Goal: Obtain resource: Download file/media

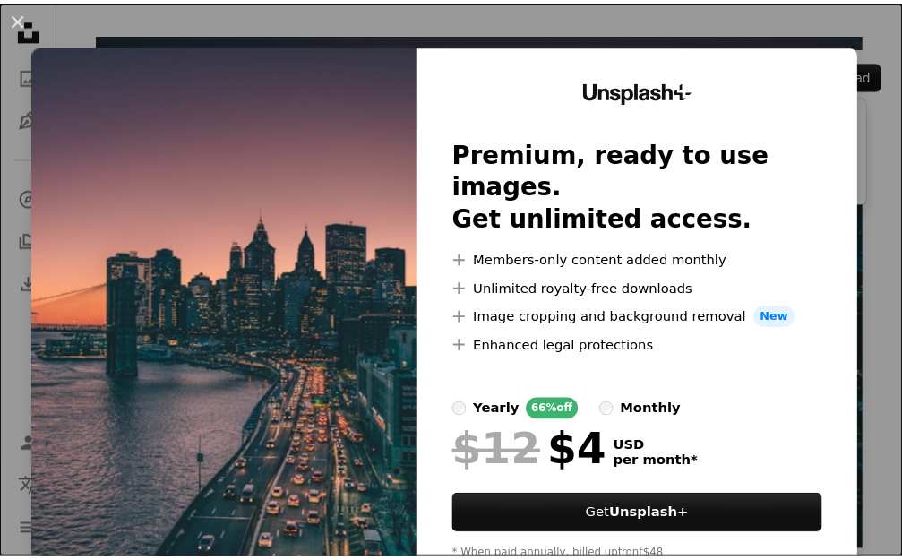
scroll to position [90, 0]
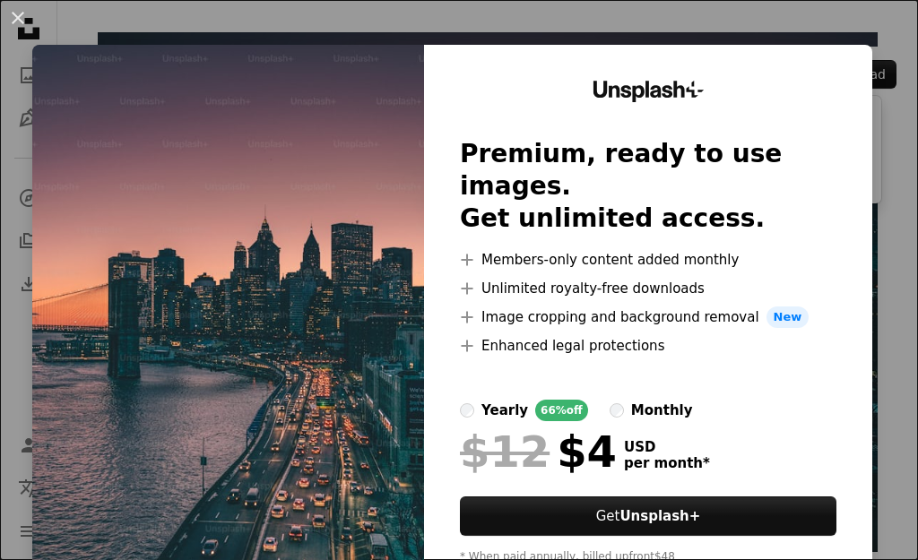
click at [202, 240] on img at bounding box center [228, 330] width 392 height 570
click at [313, 318] on img at bounding box center [228, 330] width 392 height 570
click at [287, 146] on img at bounding box center [228, 330] width 392 height 570
click at [719, 31] on div "An X shape Unsplash+ Premium, ready to use images. Get unlimited access. A plus…" at bounding box center [459, 280] width 918 height 560
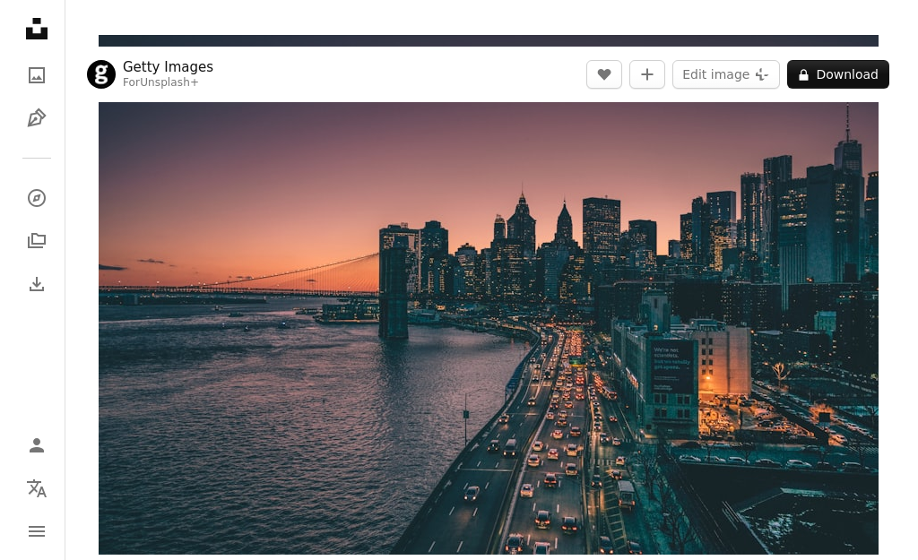
scroll to position [0, 0]
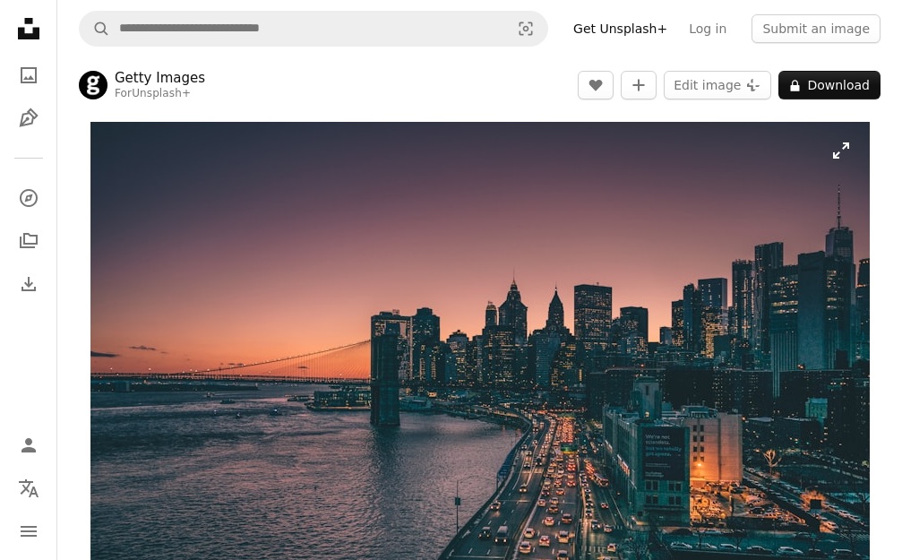
click at [836, 155] on img "Zoom in on this image" at bounding box center [481, 382] width 780 height 520
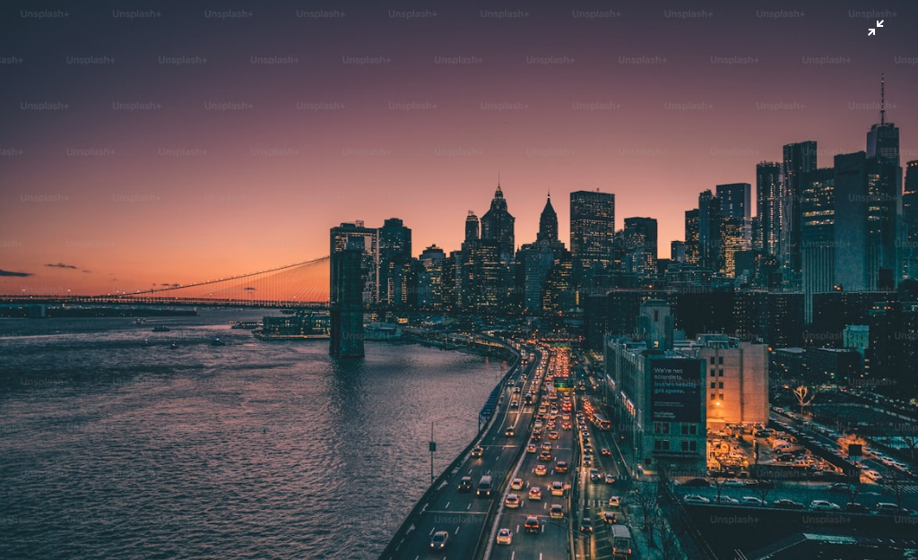
scroll to position [16, 0]
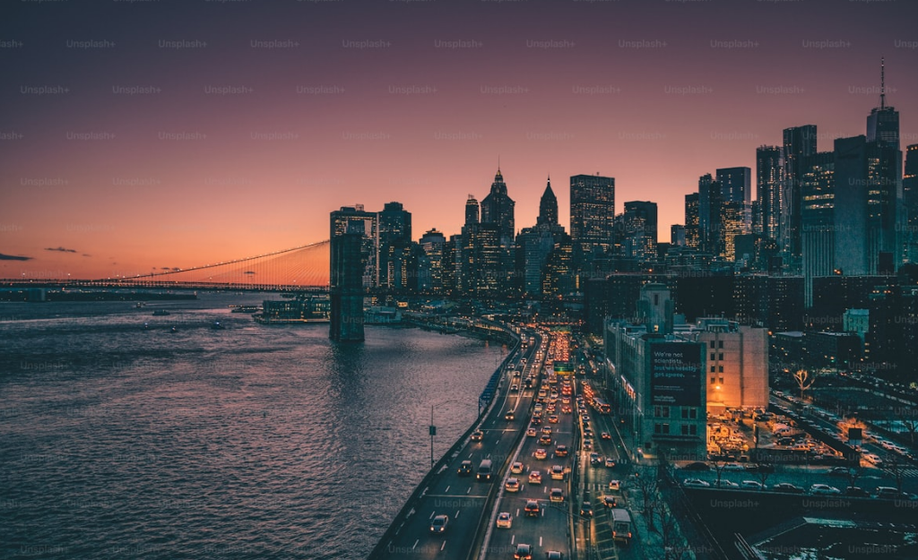
drag, startPoint x: 82, startPoint y: 0, endPoint x: 581, endPoint y: 271, distance: 567.8
click at [561, 298] on img "Zoom out on this image" at bounding box center [458, 289] width 919 height 613
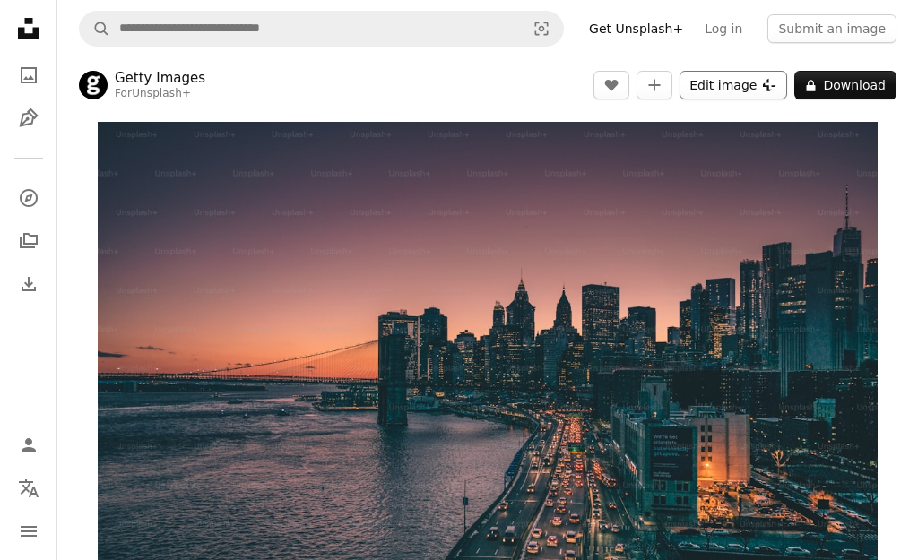
scroll to position [81, 0]
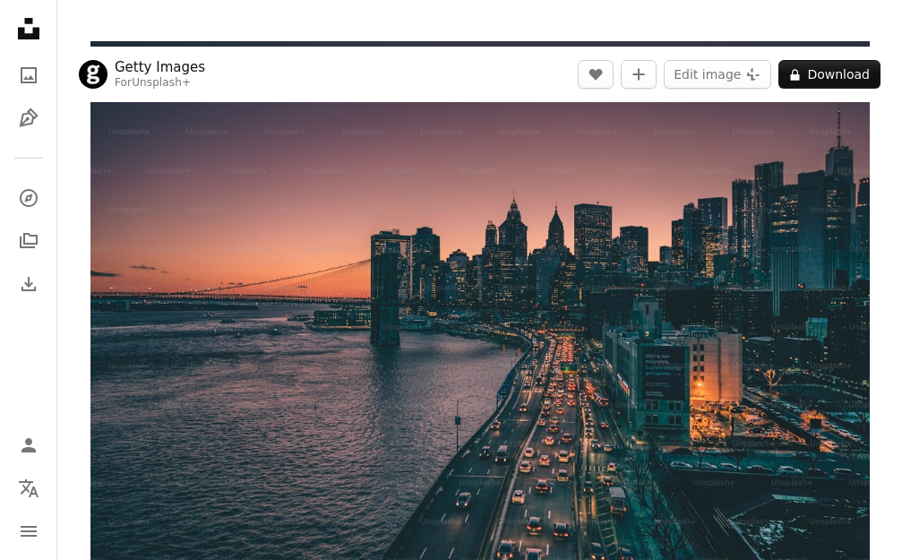
click at [716, 312] on img "Zoom in on this image" at bounding box center [481, 301] width 780 height 520
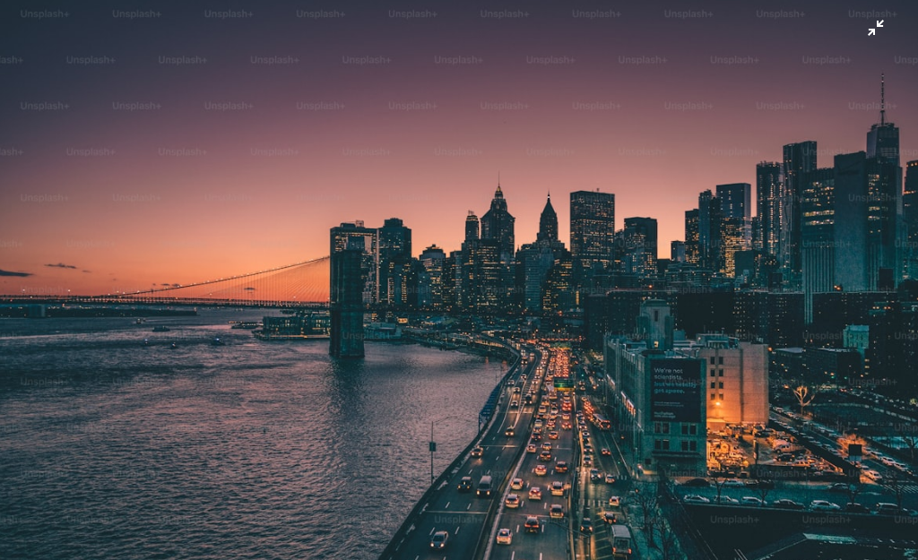
scroll to position [16, 0]
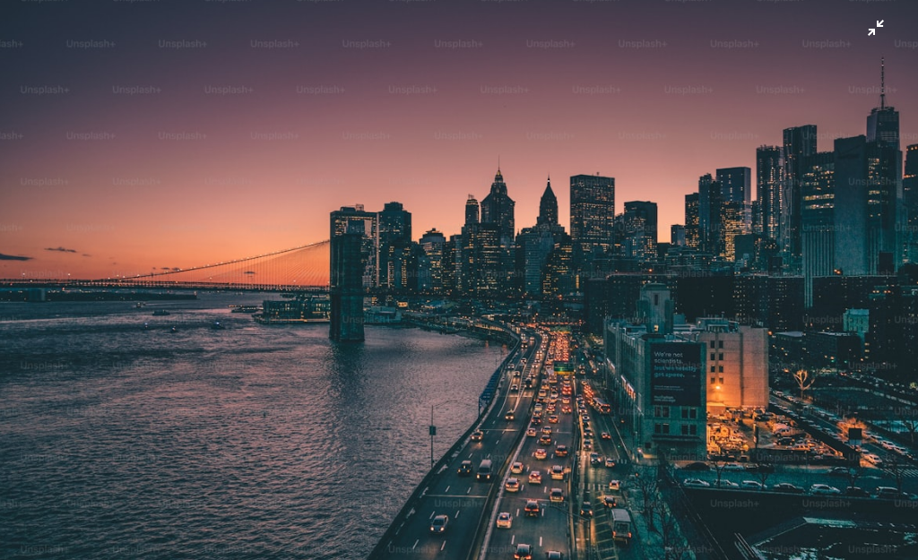
click at [461, 265] on img "Zoom out on this image" at bounding box center [458, 289] width 919 height 613
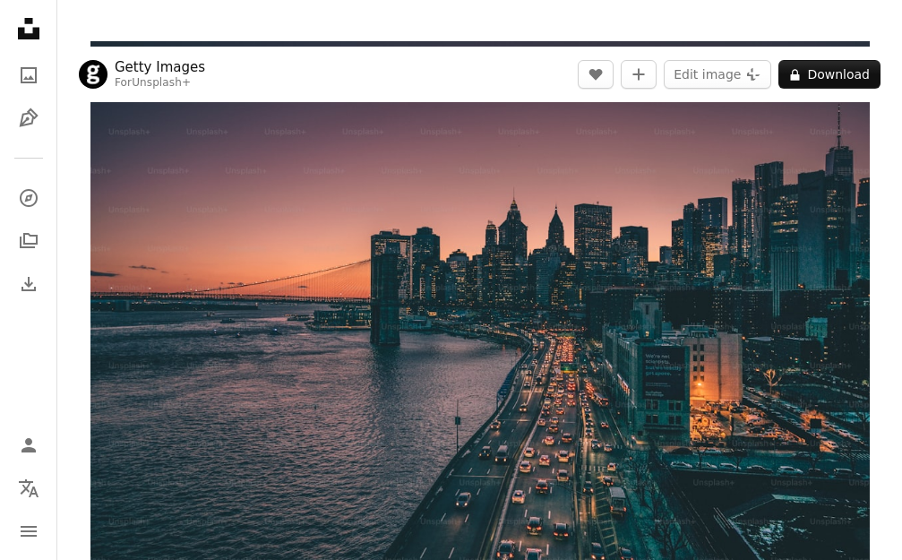
click at [634, 185] on img "Zoom in on this image" at bounding box center [481, 301] width 780 height 520
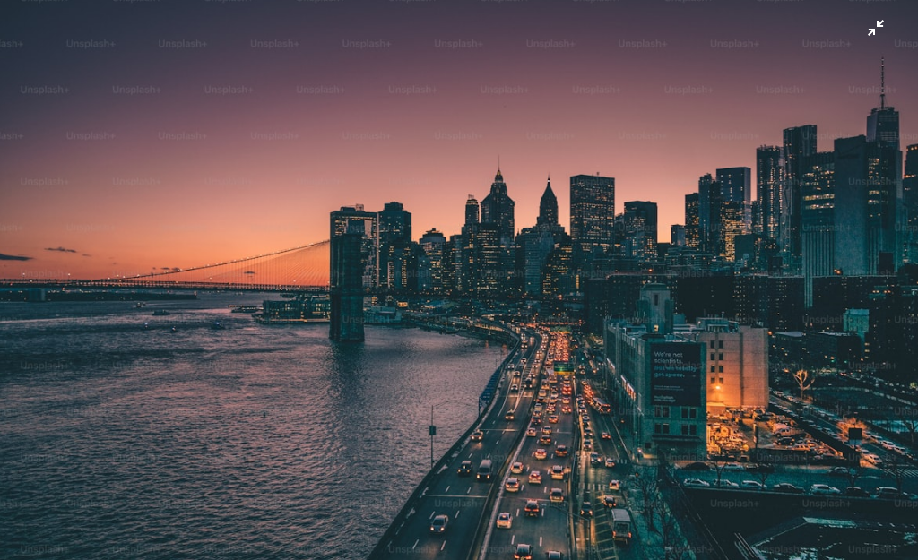
scroll to position [41, 0]
